Goal: Check status: Check status

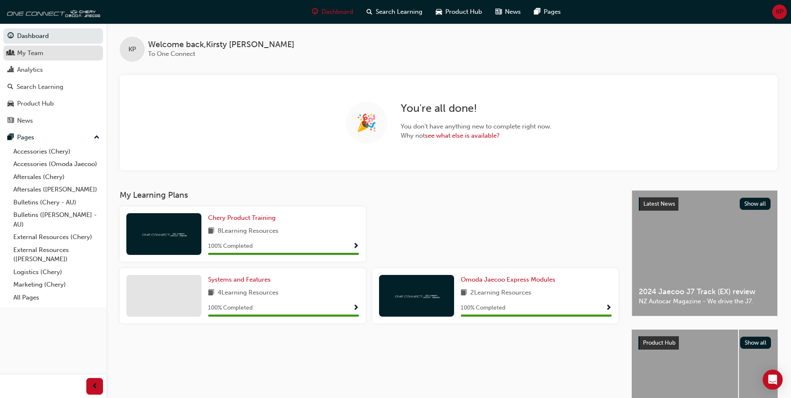
click at [30, 57] on div "My Team" at bounding box center [30, 53] width 26 height 10
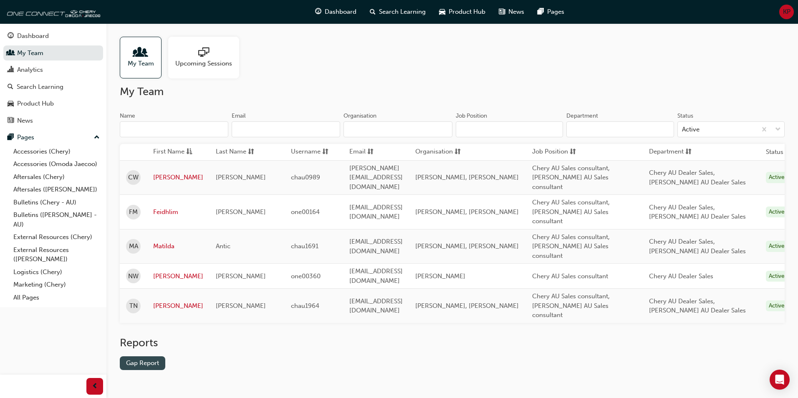
click at [155, 356] on link "Gap Report" at bounding box center [142, 363] width 45 height 14
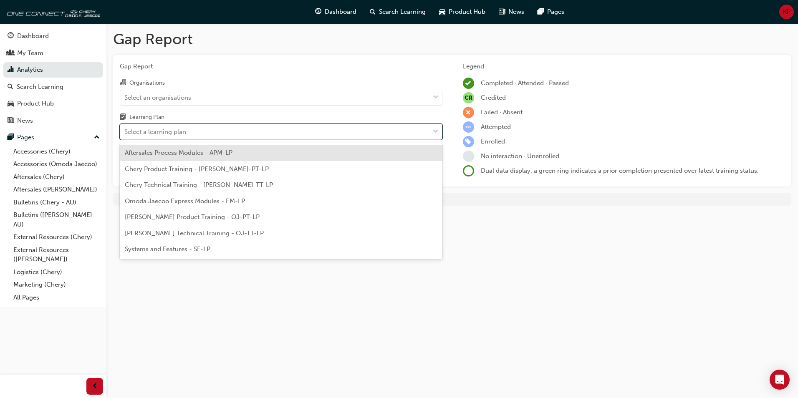
click at [186, 134] on div "Select a learning plan" at bounding box center [274, 132] width 309 height 15
click at [125, 134] on input "Learning Plan option Aftersales Process Modules - APM-LP focused, 1 of 7. 7 res…" at bounding box center [124, 131] width 1 height 7
click at [180, 102] on div "Select an organisations" at bounding box center [274, 97] width 309 height 15
click at [125, 101] on input "Organisations Select an organisations" at bounding box center [124, 96] width 1 height 7
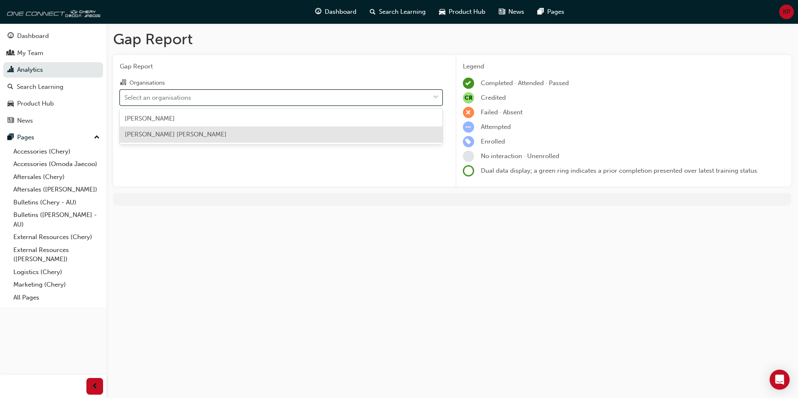
click at [178, 137] on span "[PERSON_NAME] [PERSON_NAME]" at bounding box center [176, 135] width 102 height 8
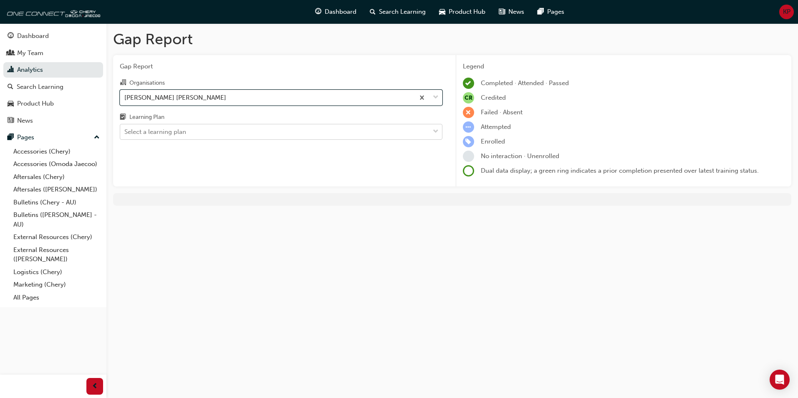
click at [189, 128] on div "Select a learning plan" at bounding box center [274, 132] width 309 height 15
click at [125, 128] on input "Learning Plan Select a learning plan" at bounding box center [124, 131] width 1 height 7
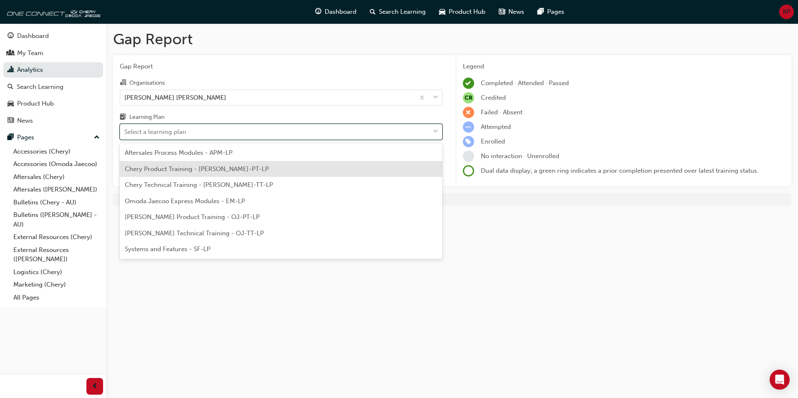
click at [202, 171] on span "Chery Product Training - [PERSON_NAME]-PT-LP" at bounding box center [197, 169] width 144 height 8
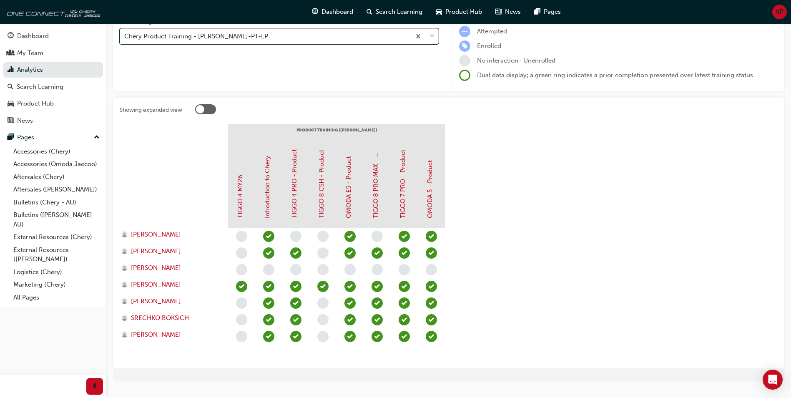
scroll to position [113, 0]
